Goal: Obtain resource: Download file/media

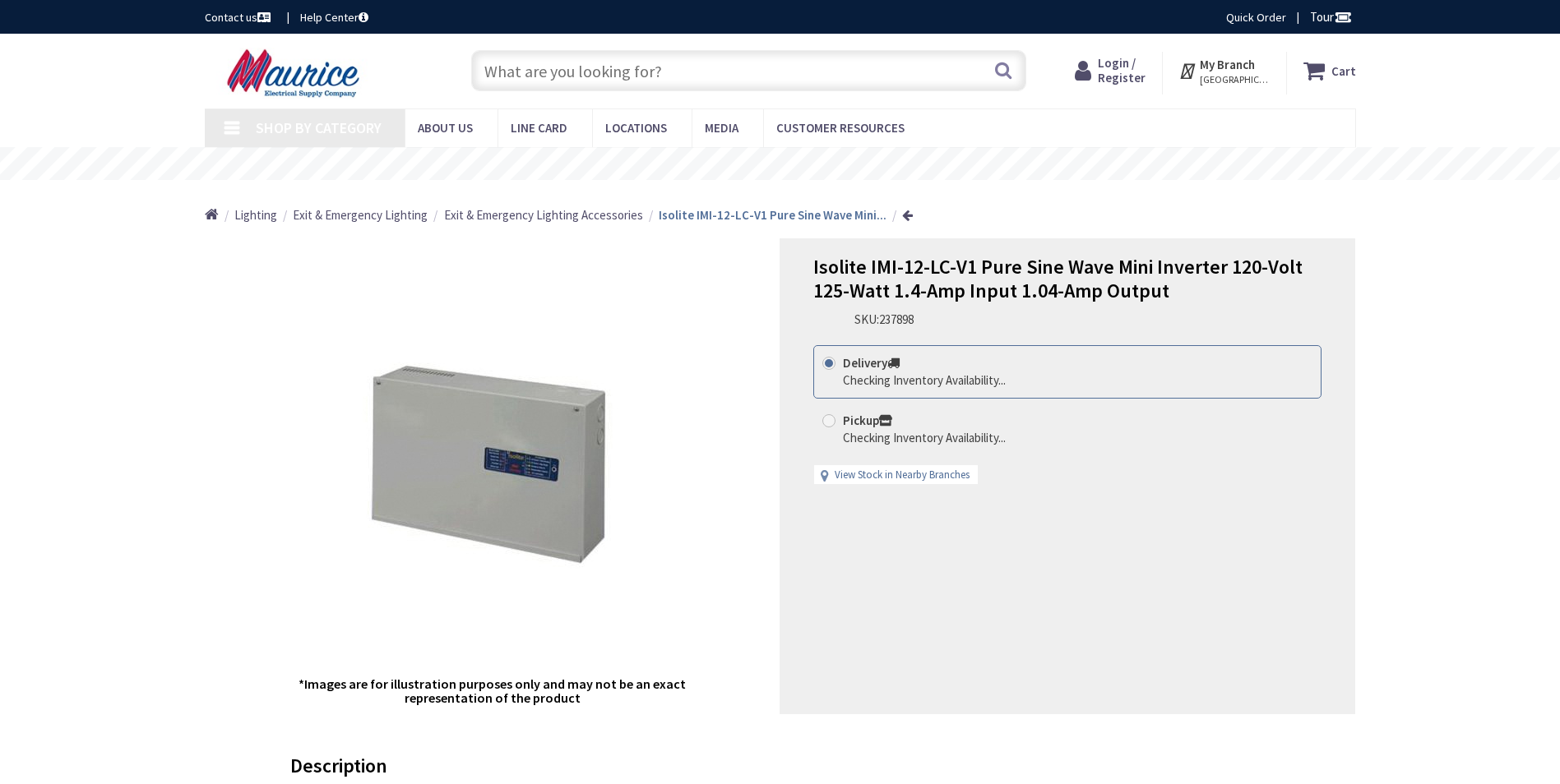
type input "[GEOGRAPHIC_DATA][PERSON_NAME], [GEOGRAPHIC_DATA]"
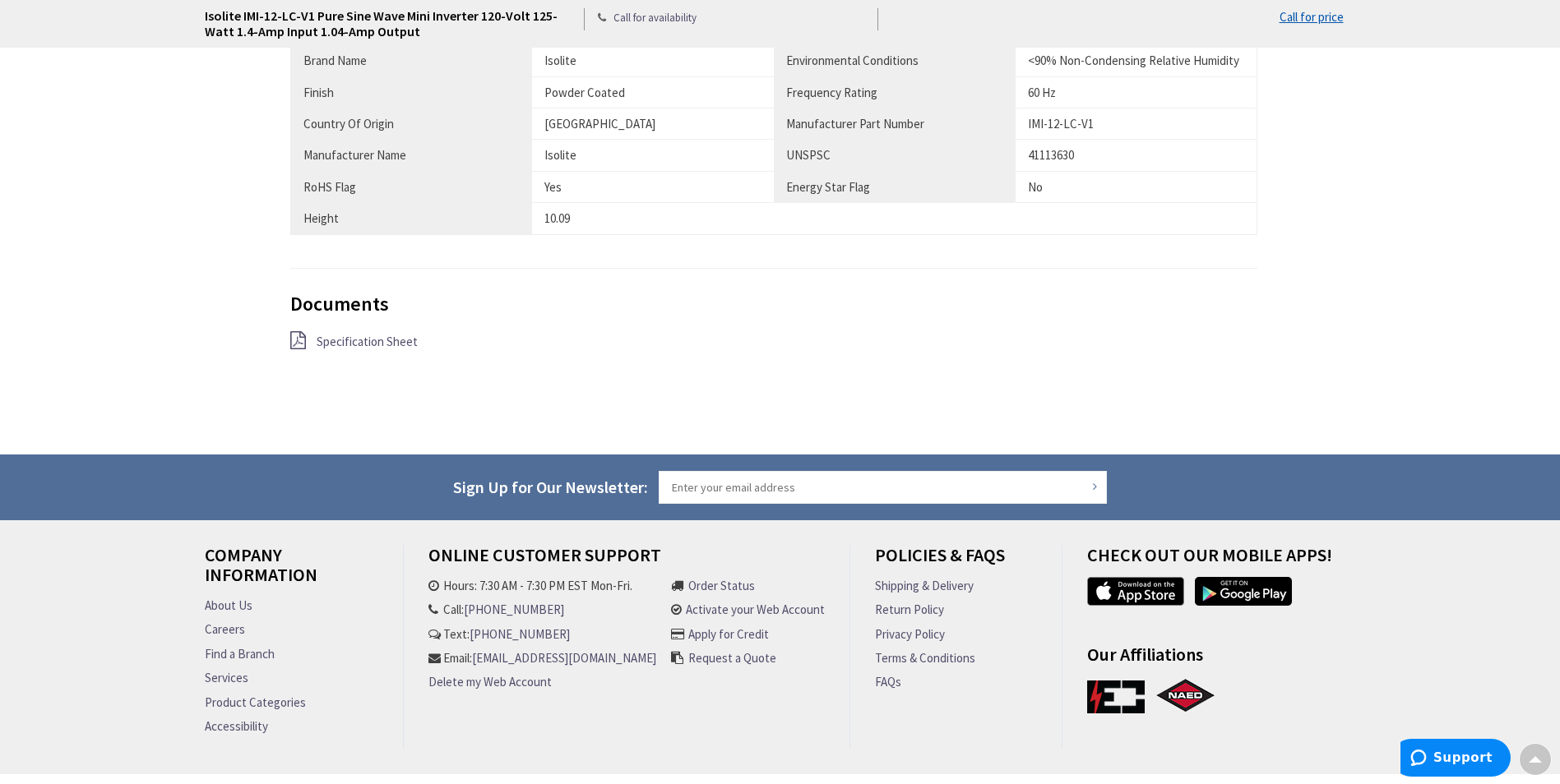
scroll to position [1233, 0]
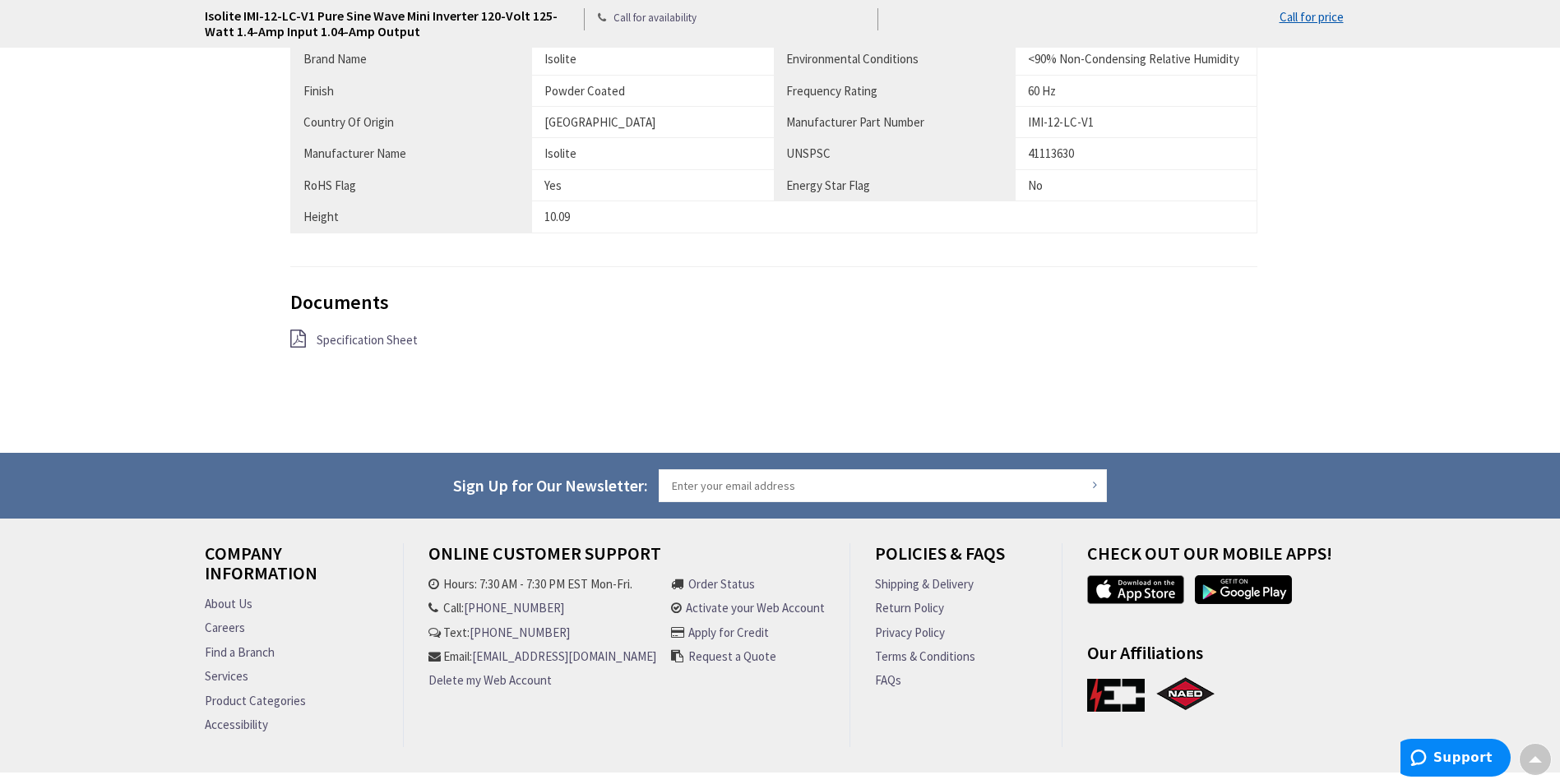
drag, startPoint x: 332, startPoint y: 337, endPoint x: 353, endPoint y: 345, distance: 22.5
click at [333, 337] on span "Specification Sheet" at bounding box center [367, 340] width 101 height 16
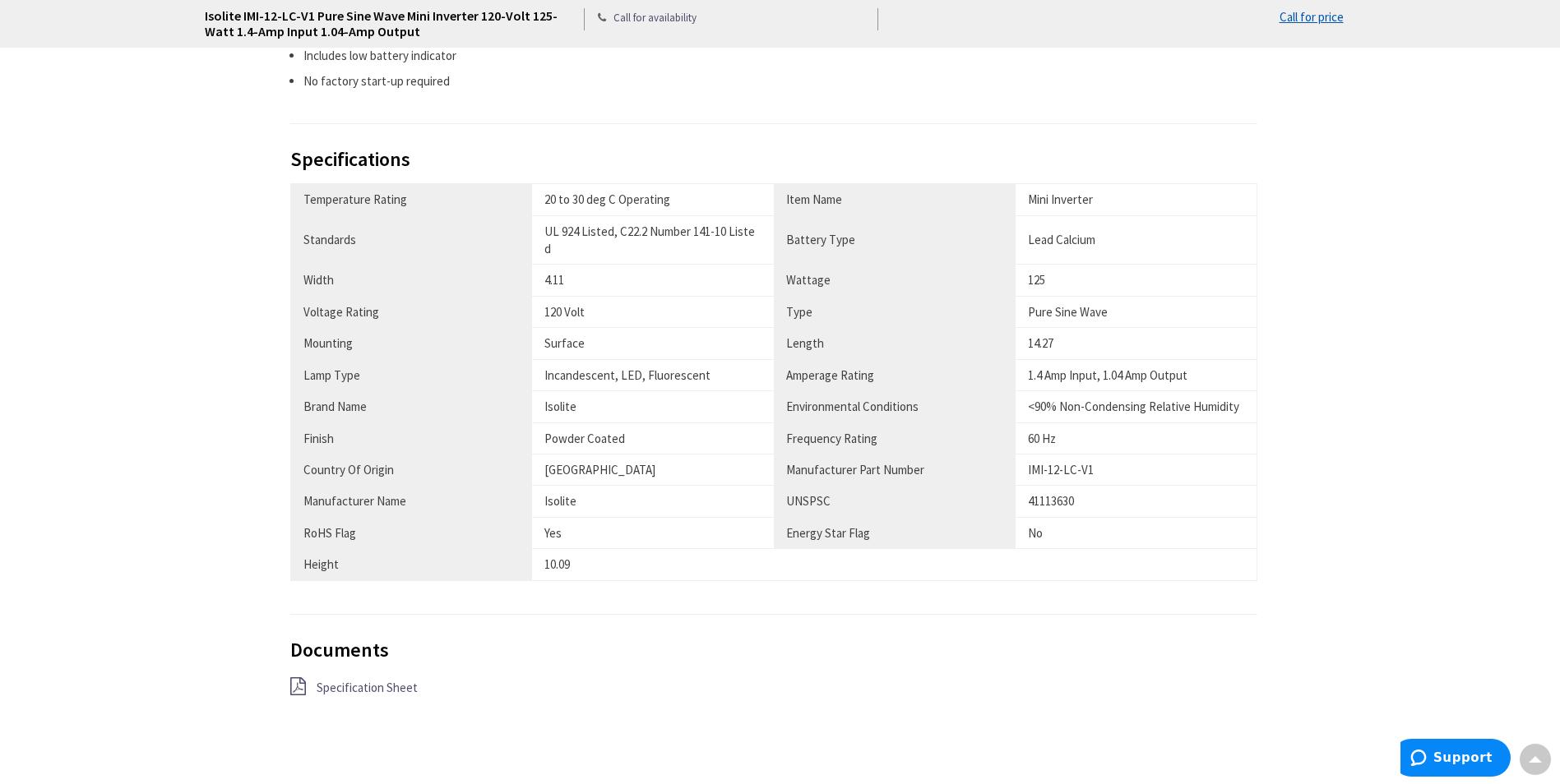
scroll to position [904, 0]
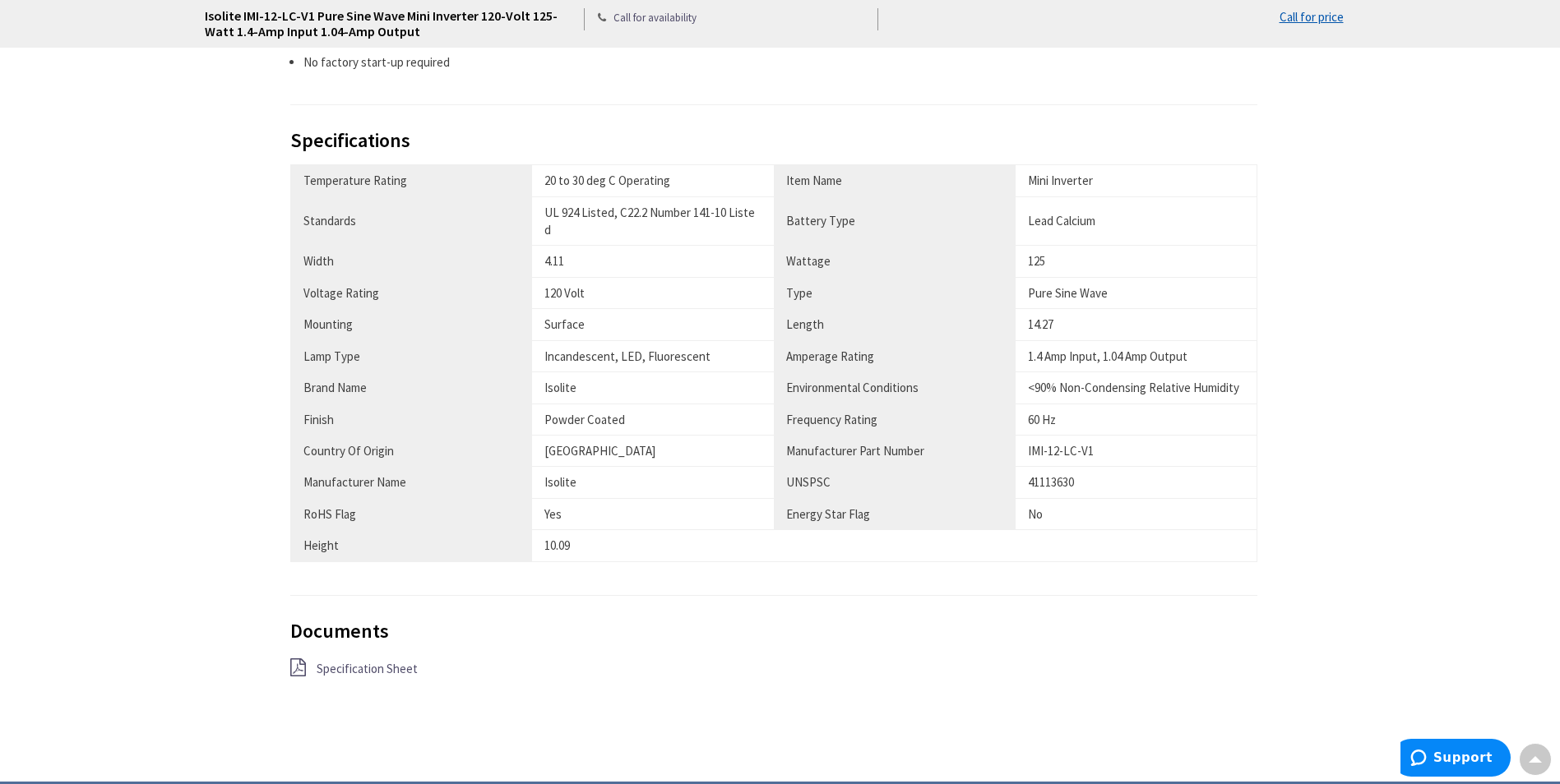
click at [400, 665] on span "Specification Sheet" at bounding box center [367, 668] width 101 height 16
